Goal: Find specific page/section: Find specific page/section

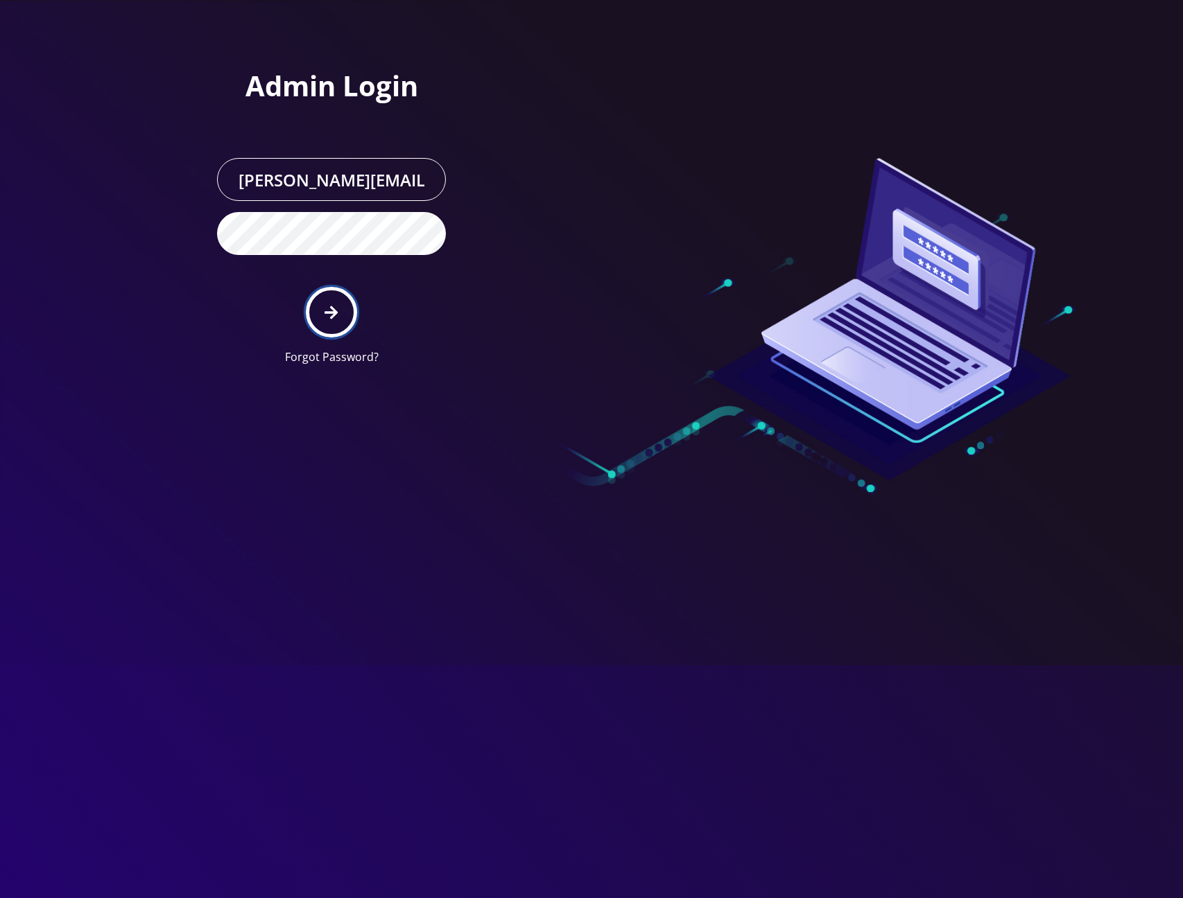
click at [342, 302] on button "submit" at bounding box center [331, 312] width 51 height 51
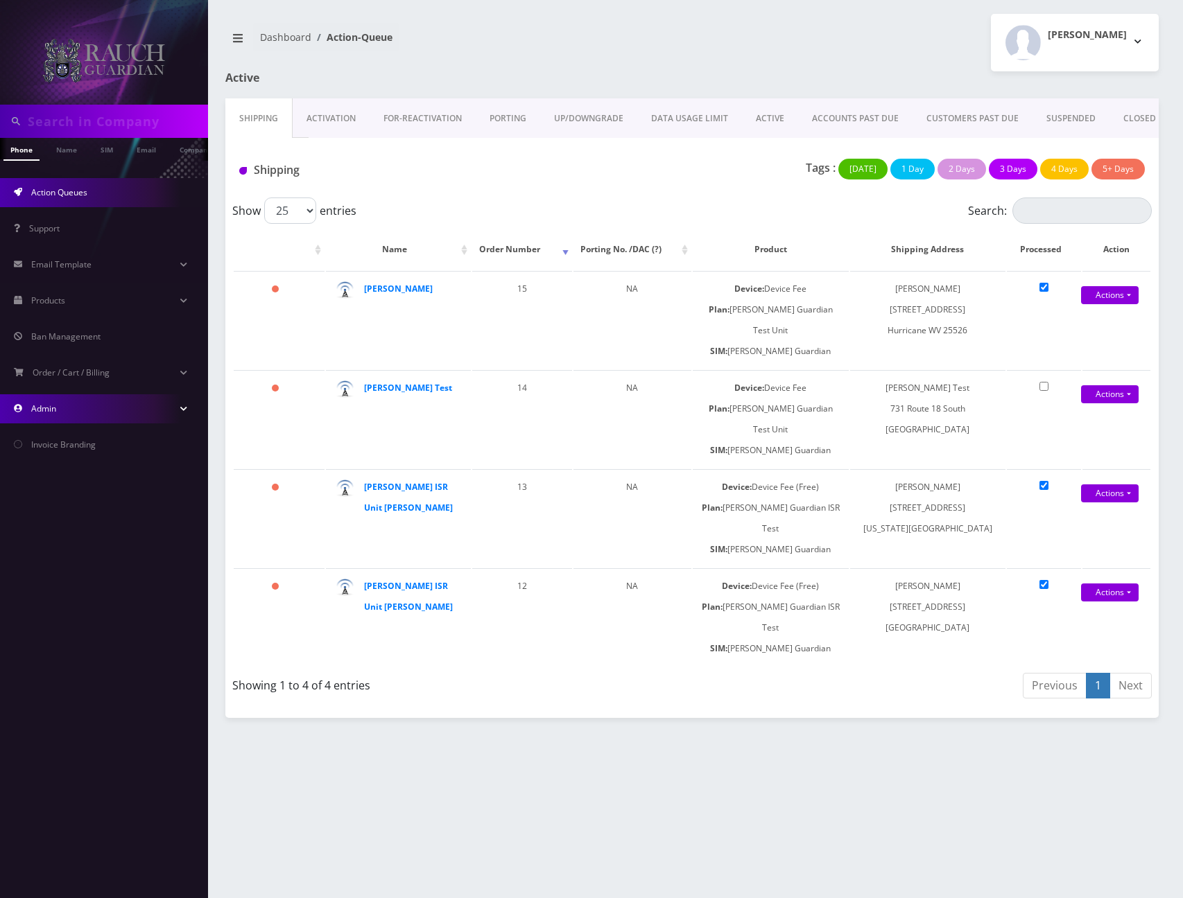
click at [182, 403] on link "Admin" at bounding box center [104, 408] width 208 height 29
click at [85, 431] on link "Staff Account" at bounding box center [104, 438] width 208 height 29
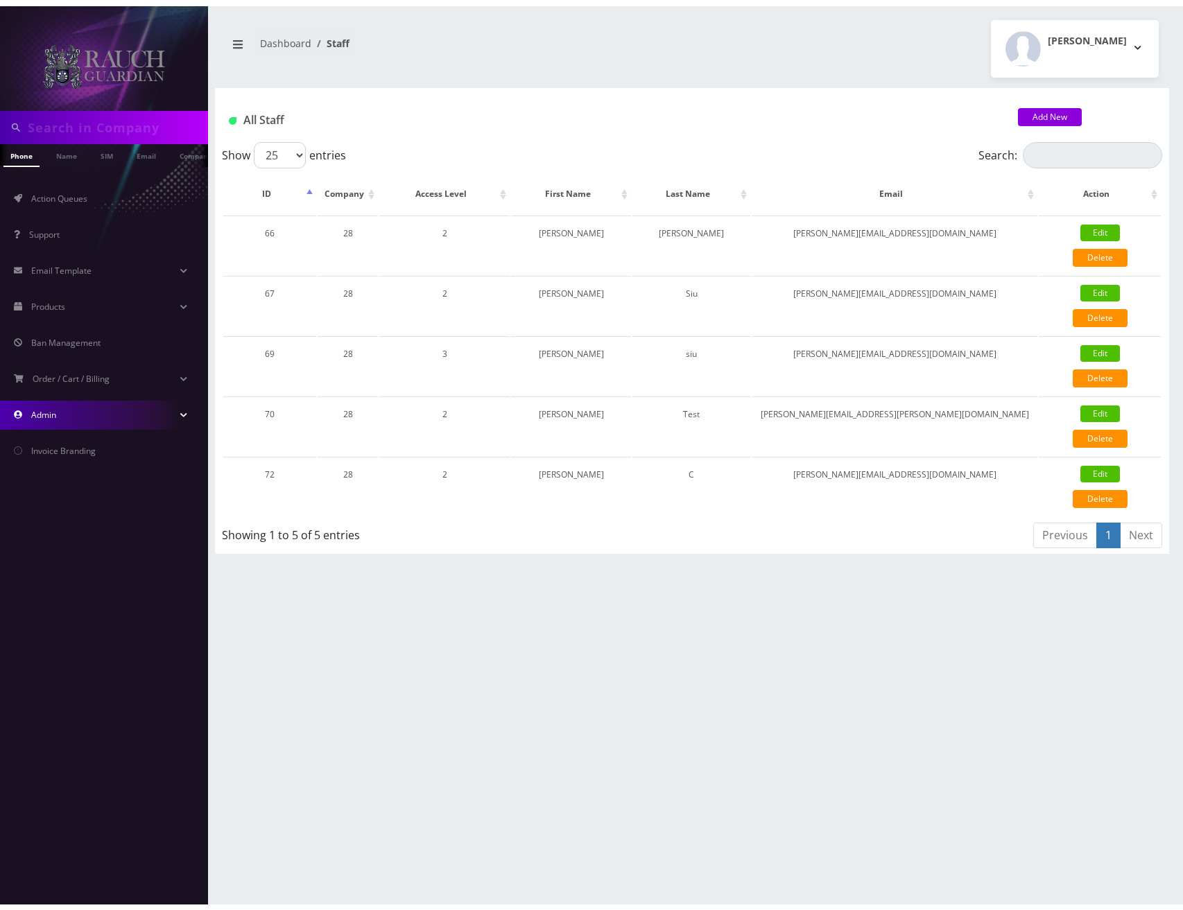
scroll to position [0, 7]
